Goal: Task Accomplishment & Management: Manage account settings

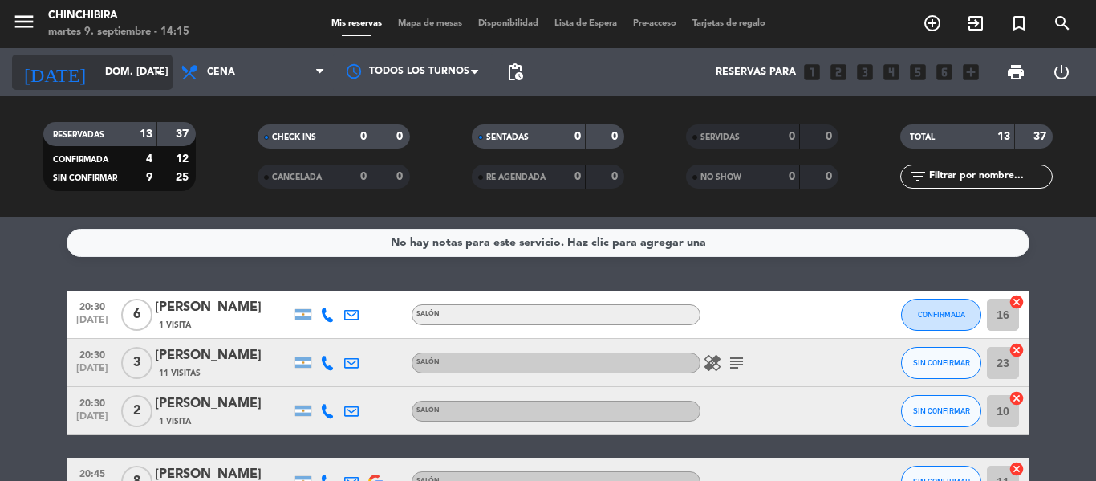
click at [121, 63] on input "dom. [DATE]" at bounding box center [165, 72] width 136 height 27
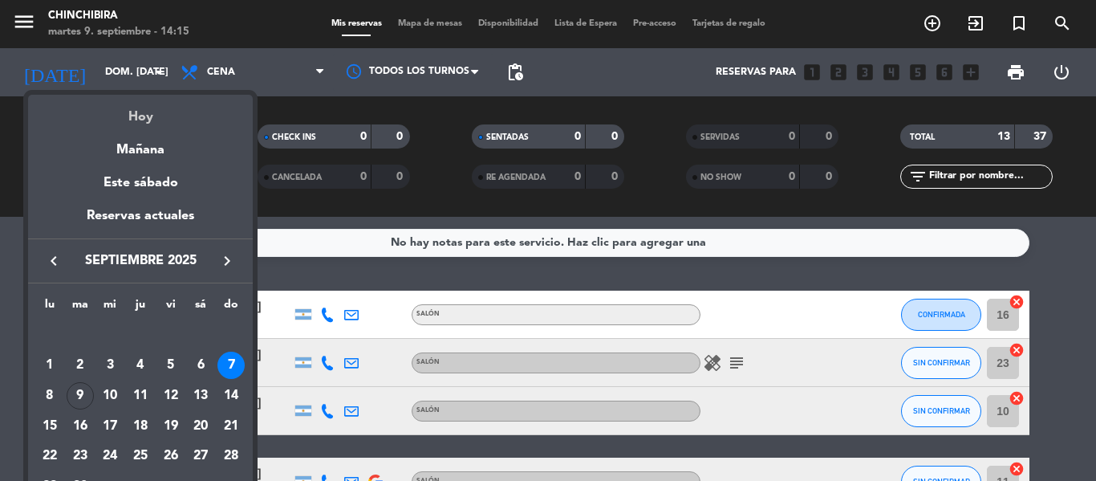
click at [146, 119] on div "Hoy" at bounding box center [140, 111] width 225 height 33
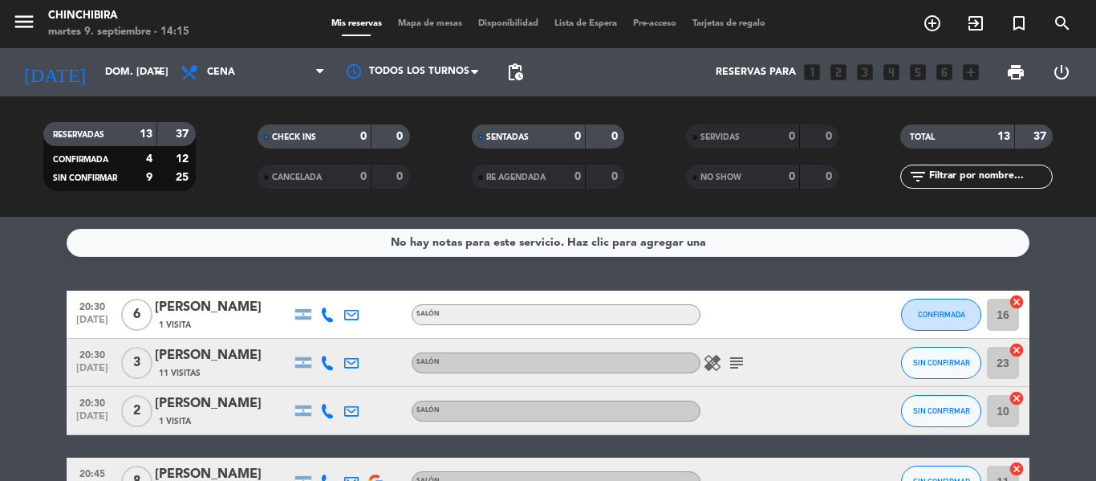
type input "[DATE] sep."
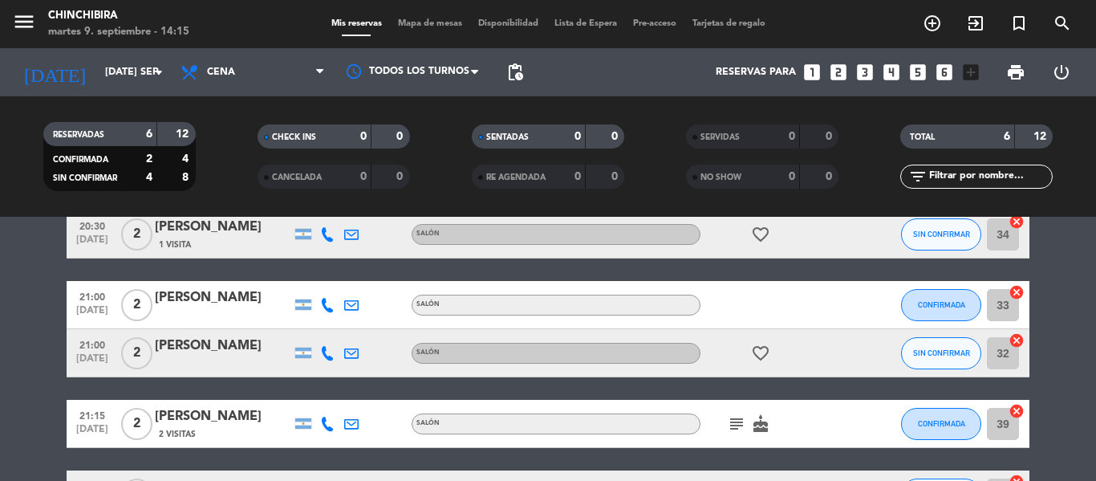
scroll to position [160, 0]
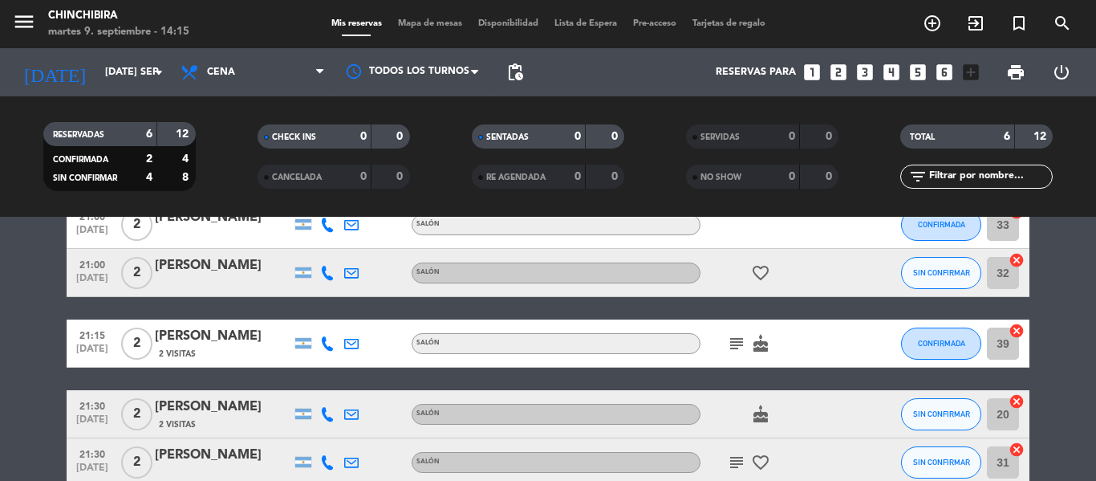
click at [735, 342] on icon "subject" at bounding box center [736, 343] width 19 height 19
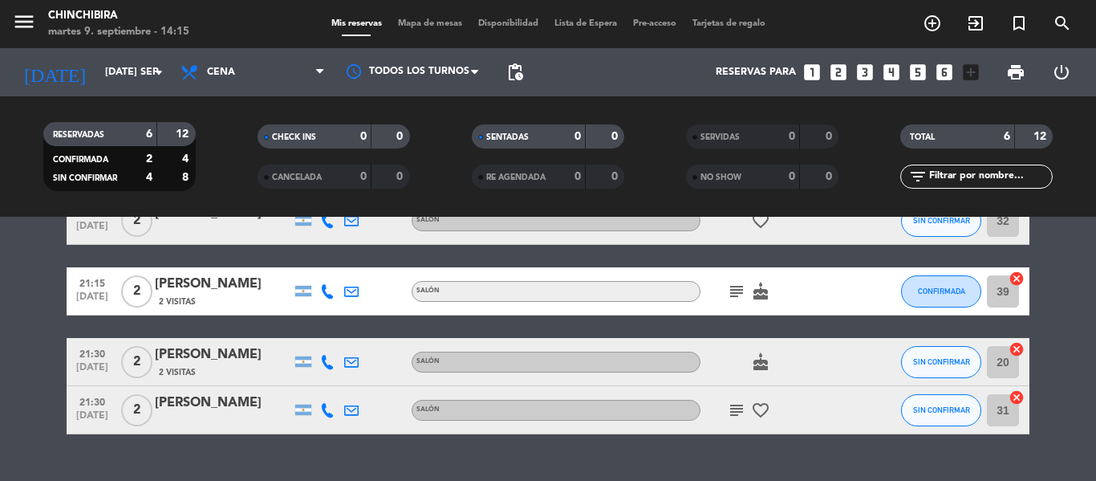
scroll to position [241, 0]
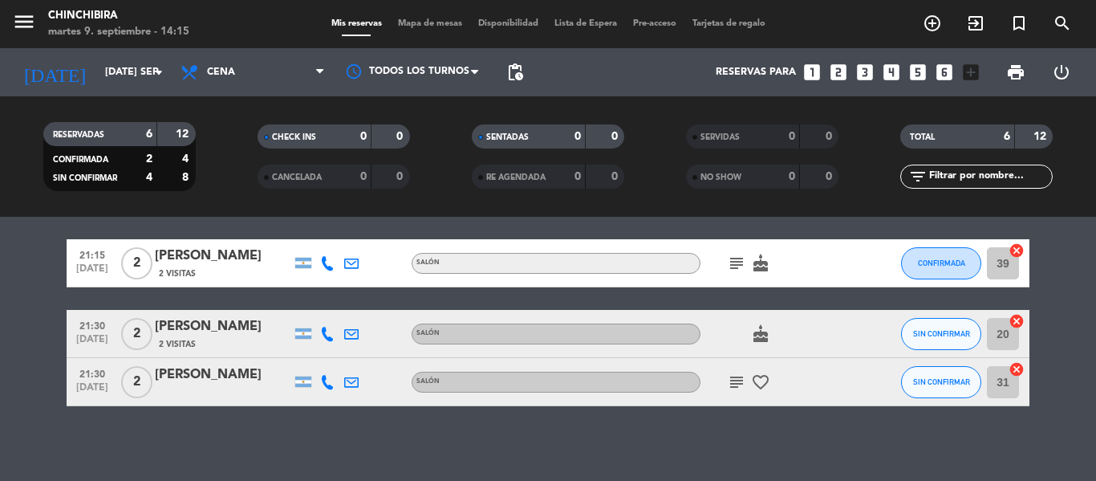
click at [739, 382] on icon "subject" at bounding box center [736, 381] width 19 height 19
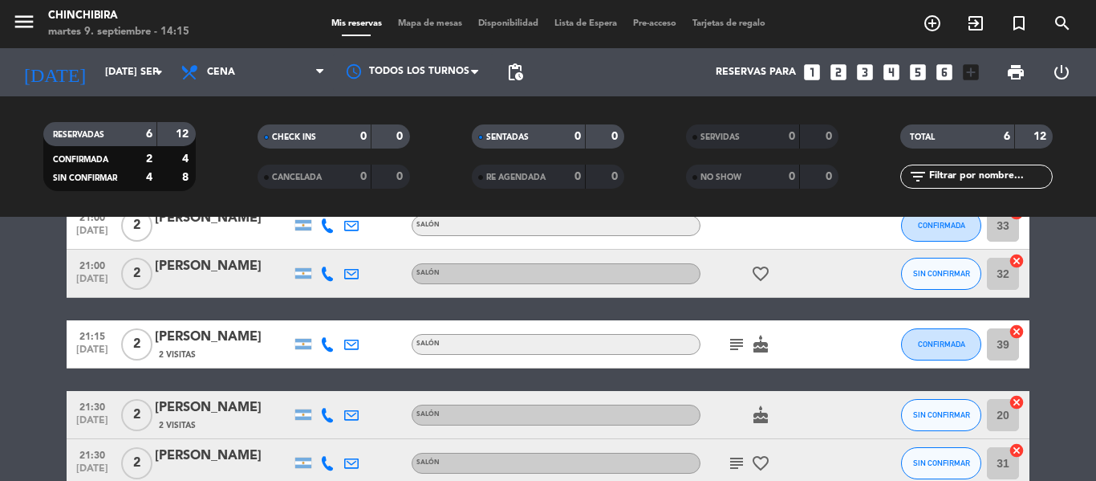
scroll to position [160, 0]
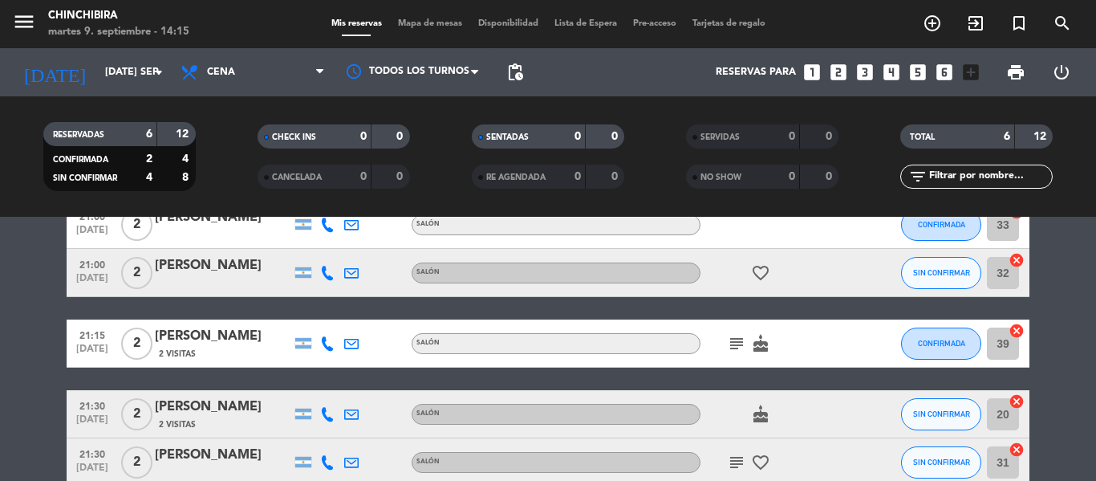
click at [734, 345] on icon "subject" at bounding box center [736, 343] width 19 height 19
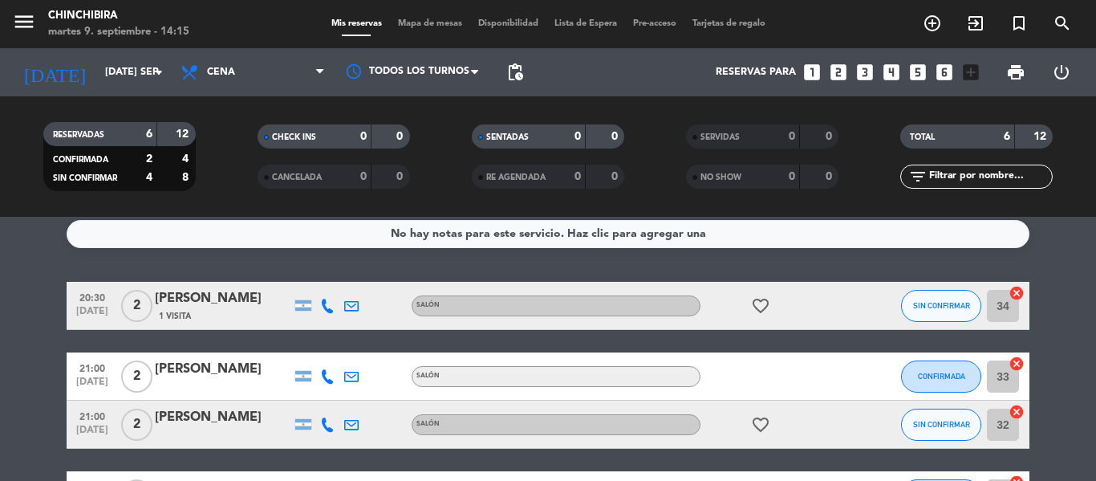
scroll to position [0, 0]
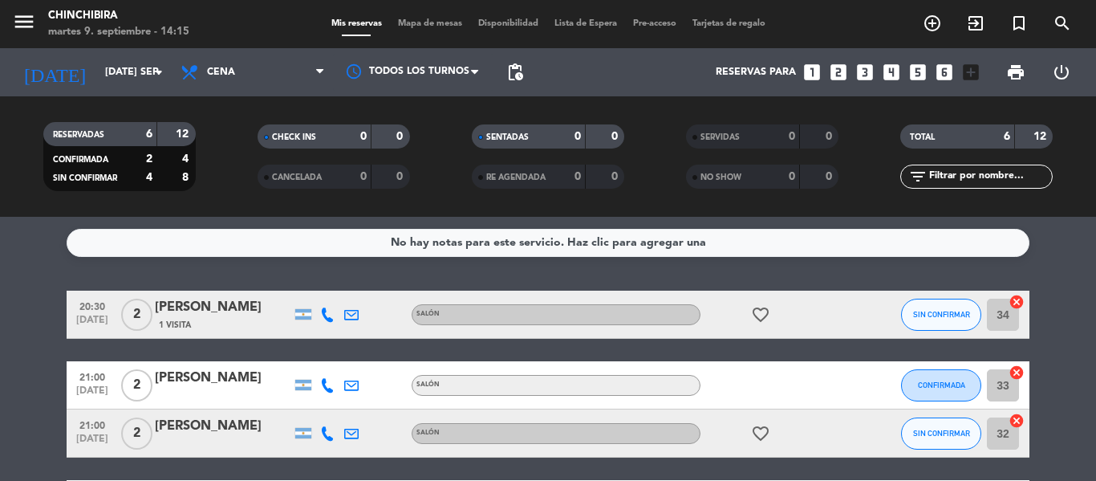
click at [735, 334] on div "favorite_border" at bounding box center [772, 313] width 144 height 47
